Goal: Task Accomplishment & Management: Use online tool/utility

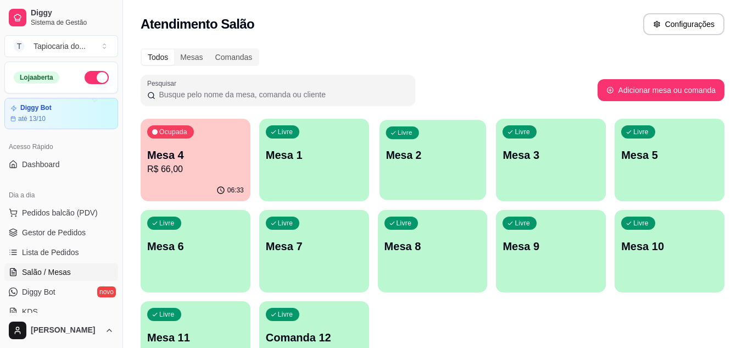
click at [415, 160] on p "Mesa 2" at bounding box center [432, 155] width 94 height 15
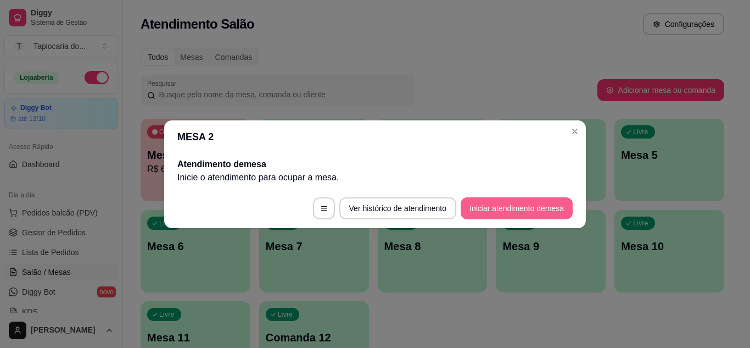
click at [530, 207] on button "Iniciar atendimento de mesa" at bounding box center [517, 208] width 112 height 22
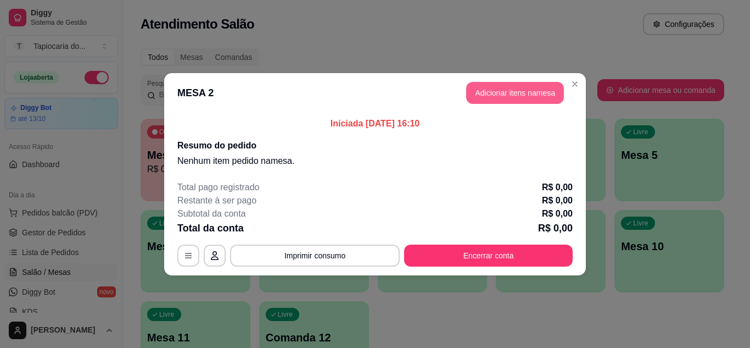
click at [523, 87] on button "Adicionar itens na mesa" at bounding box center [515, 93] width 98 height 22
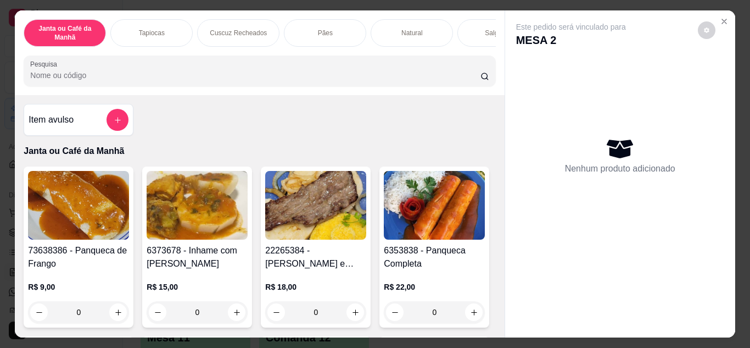
click at [459, 81] on input "Pesquisa" at bounding box center [255, 75] width 450 height 11
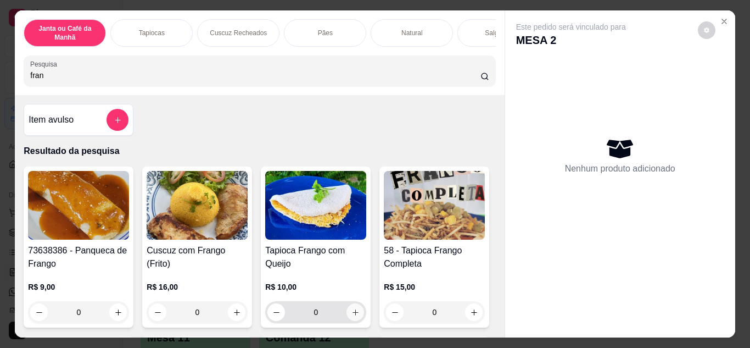
type input "fran"
click at [351, 312] on icon "increase-product-quantity" at bounding box center [355, 312] width 8 height 8
type input "1"
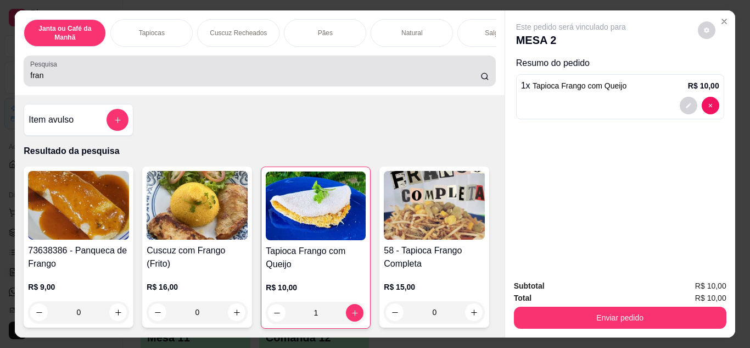
click at [400, 71] on div "fran" at bounding box center [259, 71] width 459 height 22
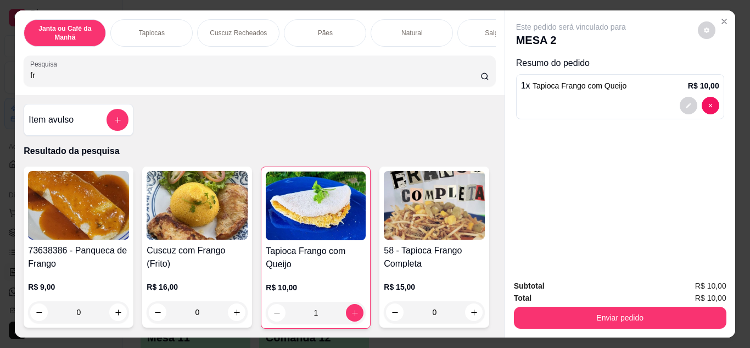
type input "f"
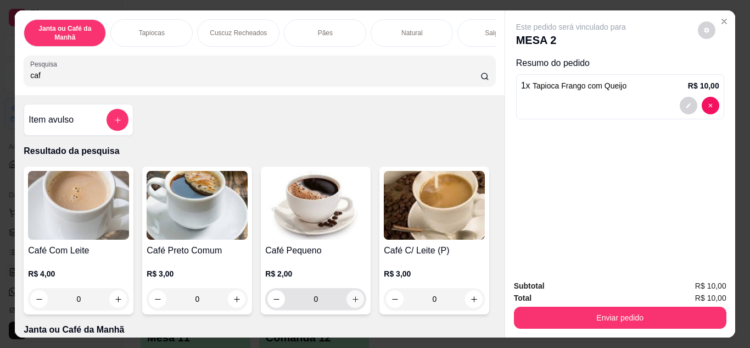
type input "caf"
click at [351, 302] on icon "increase-product-quantity" at bounding box center [355, 299] width 8 height 8
type input "1"
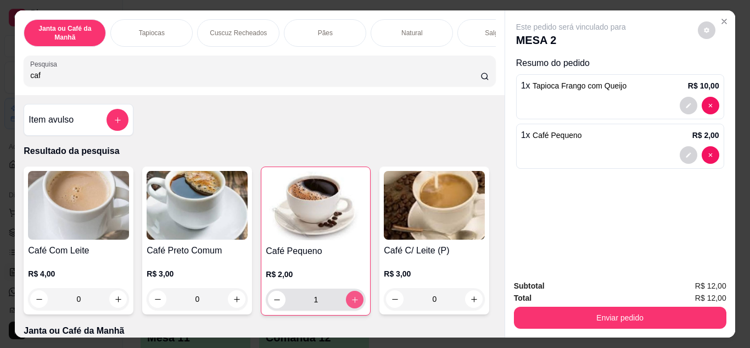
click at [351, 301] on icon "increase-product-quantity" at bounding box center [355, 299] width 8 height 8
type input "2"
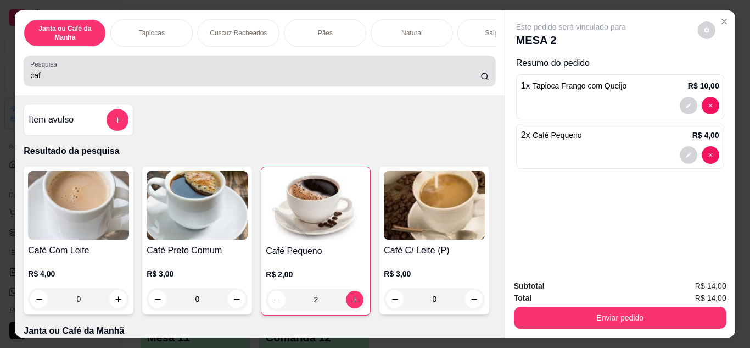
click at [343, 68] on div "caf" at bounding box center [259, 71] width 459 height 22
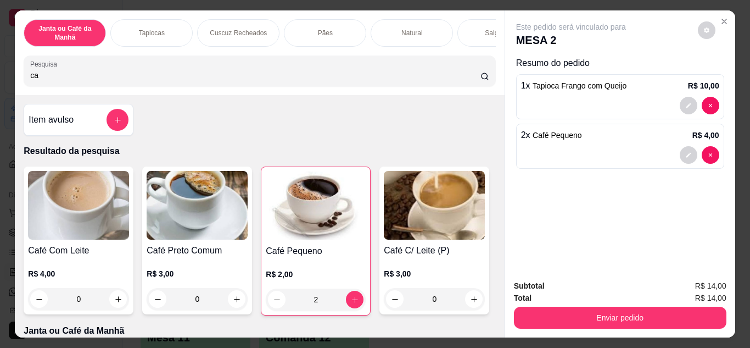
type input "c"
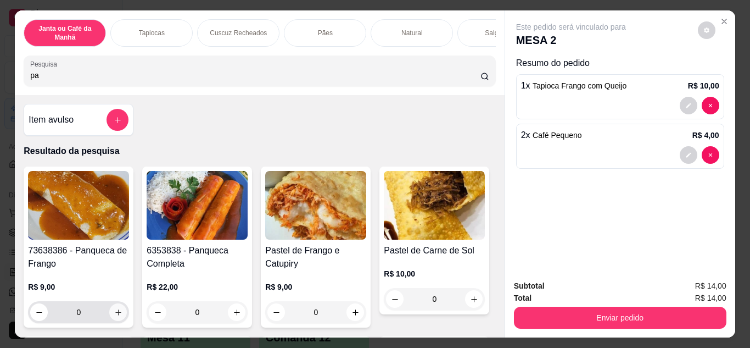
type input "pa"
click at [114, 314] on icon "increase-product-quantity" at bounding box center [118, 312] width 8 height 8
type input "1"
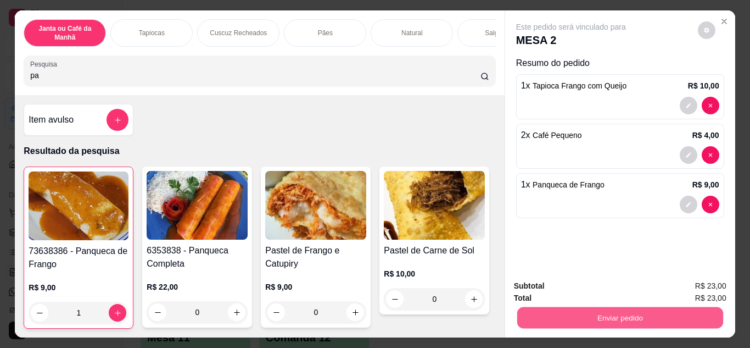
click at [669, 307] on button "Enviar pedido" at bounding box center [620, 317] width 206 height 21
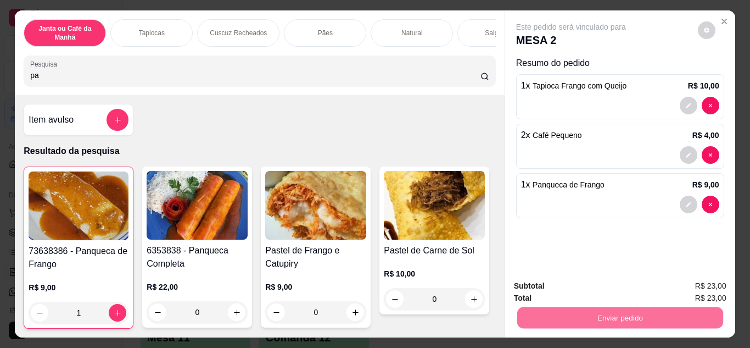
click at [691, 284] on button "Enviar pedido" at bounding box center [698, 286] width 62 height 21
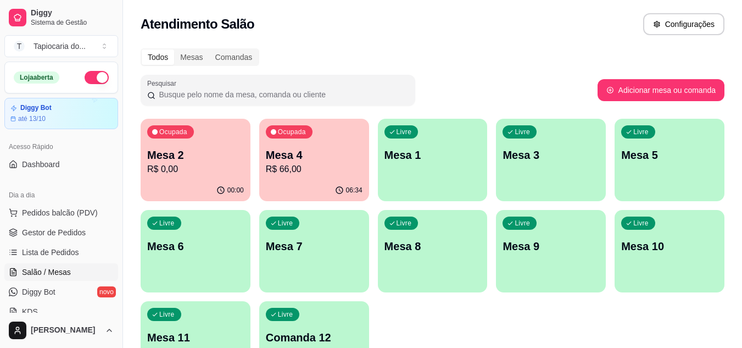
click at [305, 166] on p "R$ 66,00" at bounding box center [314, 169] width 97 height 13
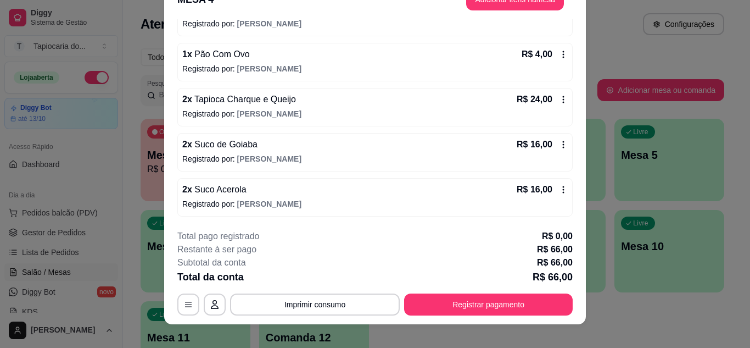
scroll to position [33, 0]
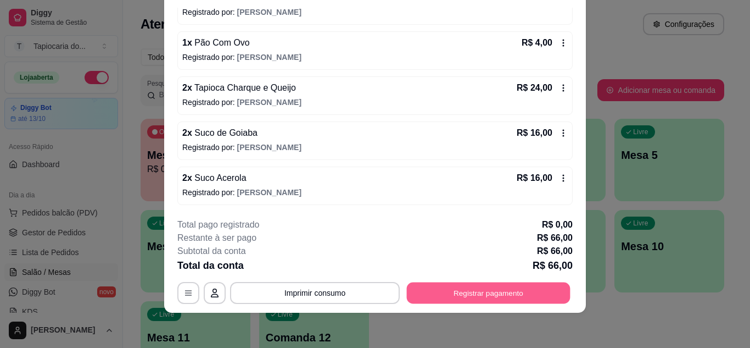
click at [495, 293] on button "Registrar pagamento" at bounding box center [489, 292] width 164 height 21
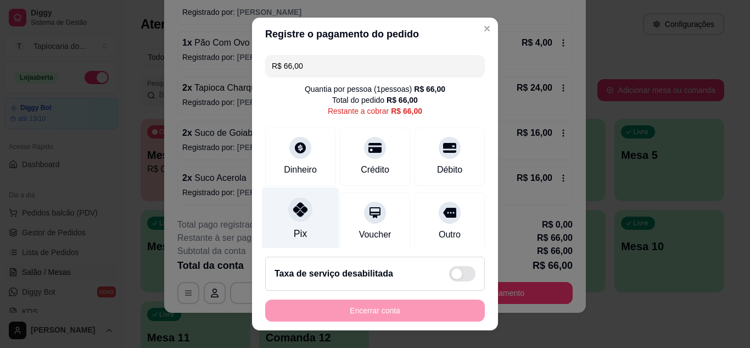
click at [299, 205] on icon at bounding box center [300, 209] width 14 height 14
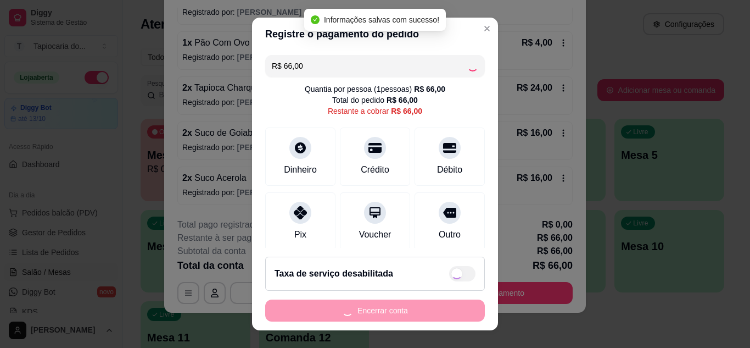
type input "R$ 0,00"
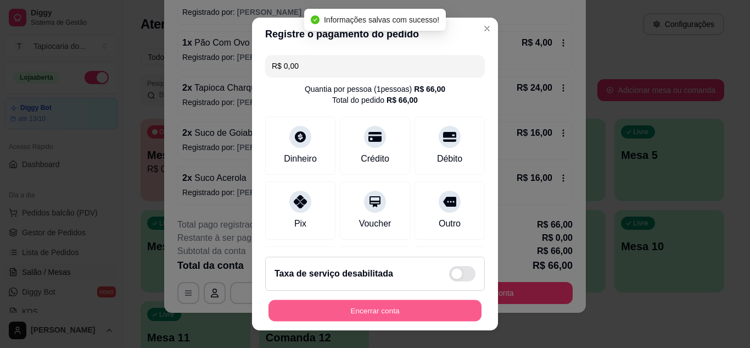
click at [404, 320] on button "Encerrar conta" at bounding box center [375, 310] width 213 height 21
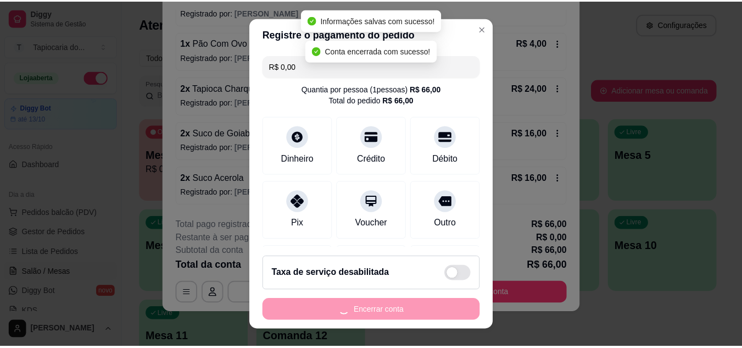
scroll to position [0, 0]
